Goal: Transaction & Acquisition: Purchase product/service

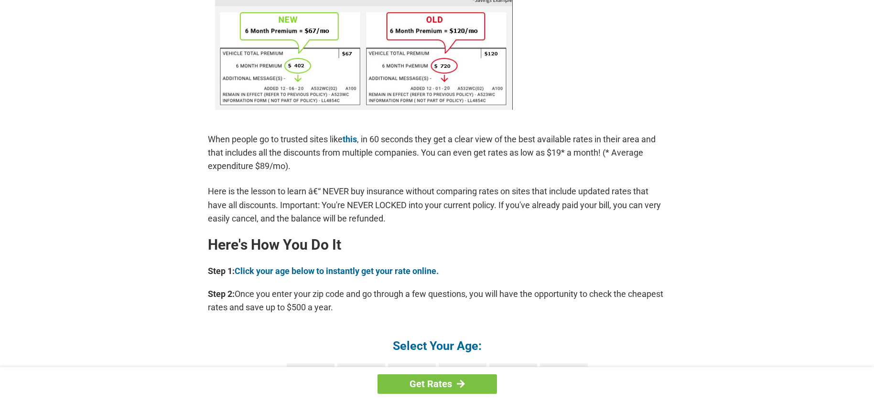
scroll to position [657, 0]
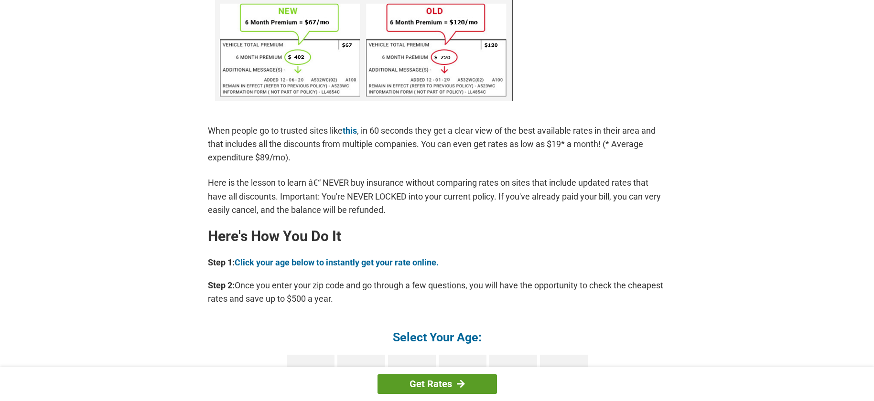
click at [442, 384] on link "Get Rates" at bounding box center [436, 385] width 119 height 20
